Goal: Information Seeking & Learning: Check status

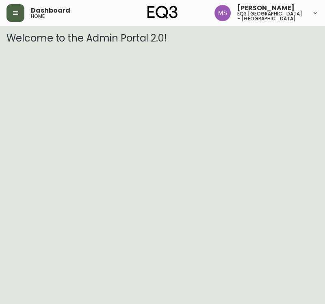
drag, startPoint x: 24, startPoint y: 18, endPoint x: 48, endPoint y: 77, distance: 63.3
click at [24, 18] on div "Dashboard home" at bounding box center [59, 13] width 104 height 18
click at [17, 8] on button "button" at bounding box center [16, 13] width 18 height 18
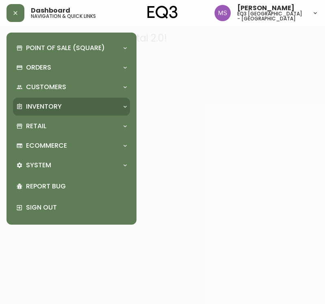
click at [57, 104] on p "Inventory" at bounding box center [44, 106] width 36 height 9
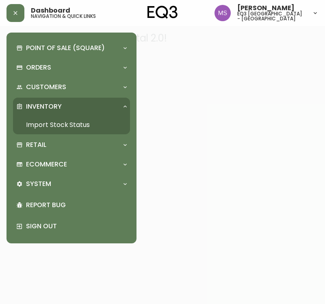
click at [56, 126] on link "Import Stock Status" at bounding box center [71, 125] width 117 height 19
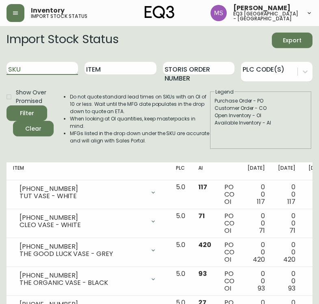
click at [54, 62] on input "SKU" at bounding box center [43, 68] width 72 height 13
paste input "3180-247-0-A"
click at [7, 105] on button "Filter" at bounding box center [27, 112] width 41 height 15
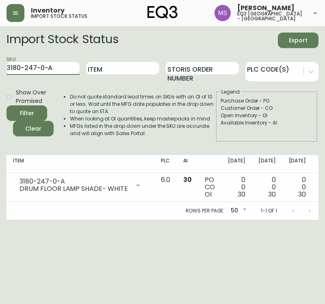
drag, startPoint x: 60, startPoint y: 62, endPoint x: 0, endPoint y: 56, distance: 60.2
click at [0, 59] on main "Import Stock Status Export SKU 3180-247-0-A Item Storis Order Number PLC Code(s…" at bounding box center [162, 123] width 325 height 194
paste input "B"
type input "3180-247-0-B"
click at [7, 105] on button "Filter" at bounding box center [27, 112] width 41 height 15
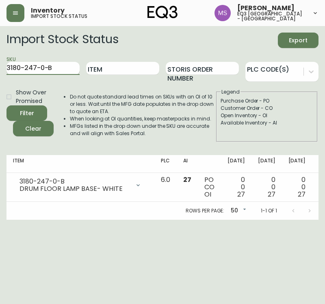
drag, startPoint x: 60, startPoint y: 68, endPoint x: 13, endPoint y: 72, distance: 46.9
click at [0, 72] on main "Import Stock Status Export SKU 3180-247-0-B Item Storis Order Number PLC Code(s…" at bounding box center [162, 123] width 325 height 194
click at [147, 68] on input "Item" at bounding box center [122, 68] width 73 height 13
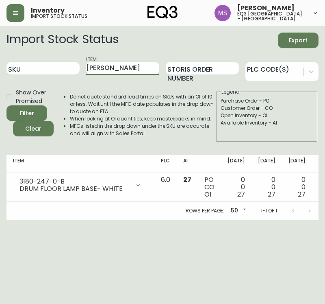
type input "[PERSON_NAME]"
click at [7, 105] on button "Filter" at bounding box center [27, 112] width 41 height 15
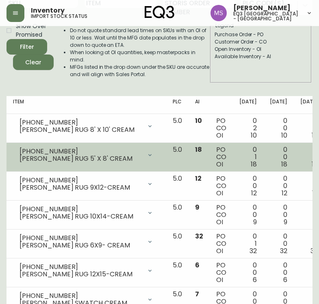
scroll to position [95, 0]
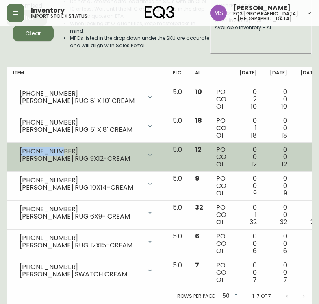
drag, startPoint x: 56, startPoint y: 144, endPoint x: 11, endPoint y: 145, distance: 44.8
click at [11, 145] on td "[PHONE_NUMBER] [PERSON_NAME] RUG 9X12-CREAM Opening Balance 12 ( [DATE] ) Avail…" at bounding box center [87, 157] width 160 height 29
copy div "[PHONE_NUMBER]"
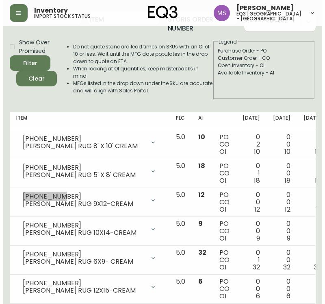
scroll to position [0, 0]
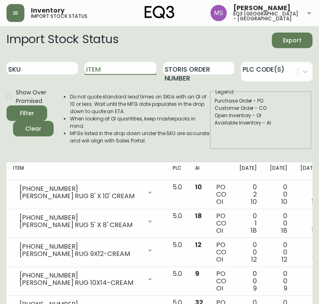
click at [133, 72] on input "Item" at bounding box center [121, 68] width 72 height 13
type input "[PERSON_NAME]"
click at [7, 105] on button "Filter" at bounding box center [27, 112] width 41 height 15
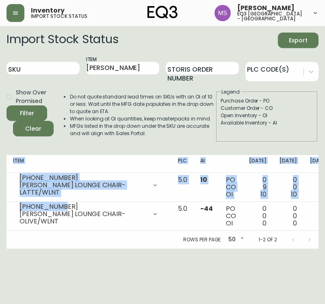
drag, startPoint x: 71, startPoint y: 209, endPoint x: 0, endPoint y: 211, distance: 70.8
click at [0, 211] on main "Import Stock Status Export SKU Item [PERSON_NAME] Storis Order Number PLC Code(…" at bounding box center [162, 137] width 325 height 223
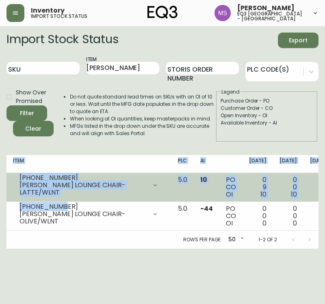
click at [57, 199] on td "[PHONE_NUMBER] [PERSON_NAME] LOUNGE CHAIR-LATTE/WLNT Opening Balance 19 ( [DATE…" at bounding box center [89, 187] width 165 height 29
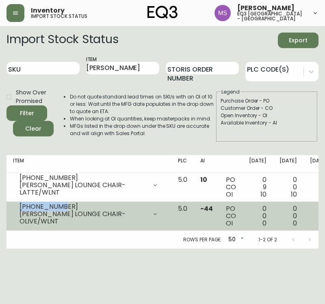
drag, startPoint x: 61, startPoint y: 210, endPoint x: 20, endPoint y: 212, distance: 40.7
click at [20, 210] on div "[PHONE_NUMBER]" at bounding box center [84, 206] width 128 height 7
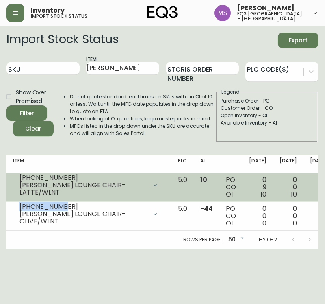
copy div "[PHONE_NUMBER]"
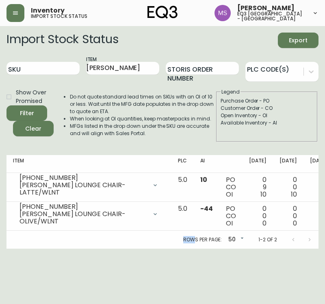
drag, startPoint x: 171, startPoint y: 256, endPoint x: 194, endPoint y: 256, distance: 23.2
click at [194, 249] on html "Inventory import stock status [PERSON_NAME] eq3 [GEOGRAPHIC_DATA] - st laurent …" at bounding box center [162, 124] width 325 height 249
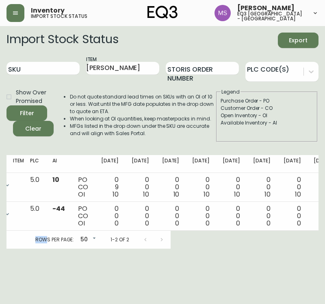
scroll to position [0, 209]
